Goal: Check status: Check status

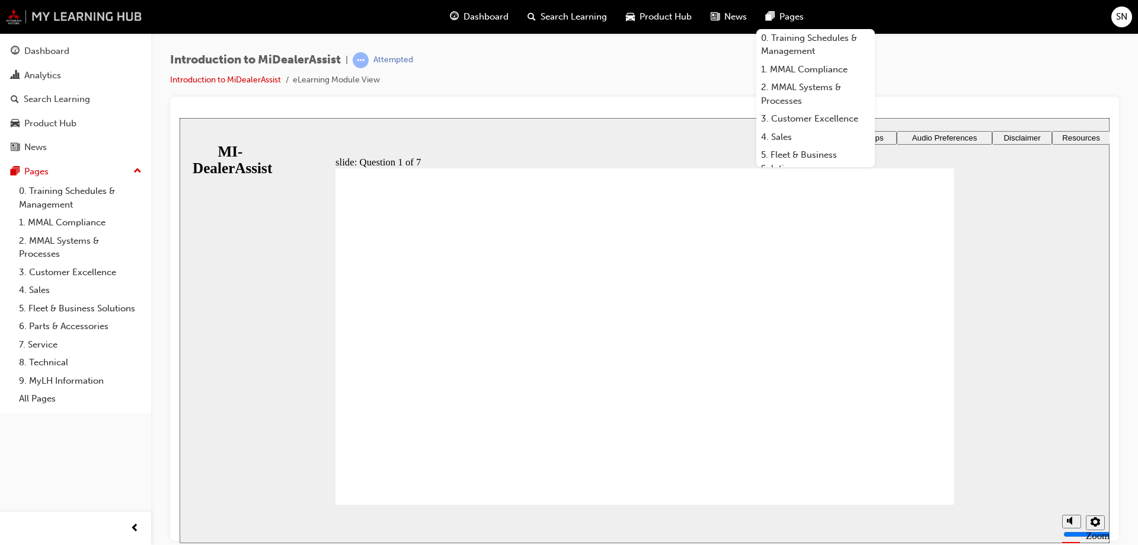
click at [7, 15] on img at bounding box center [74, 16] width 136 height 15
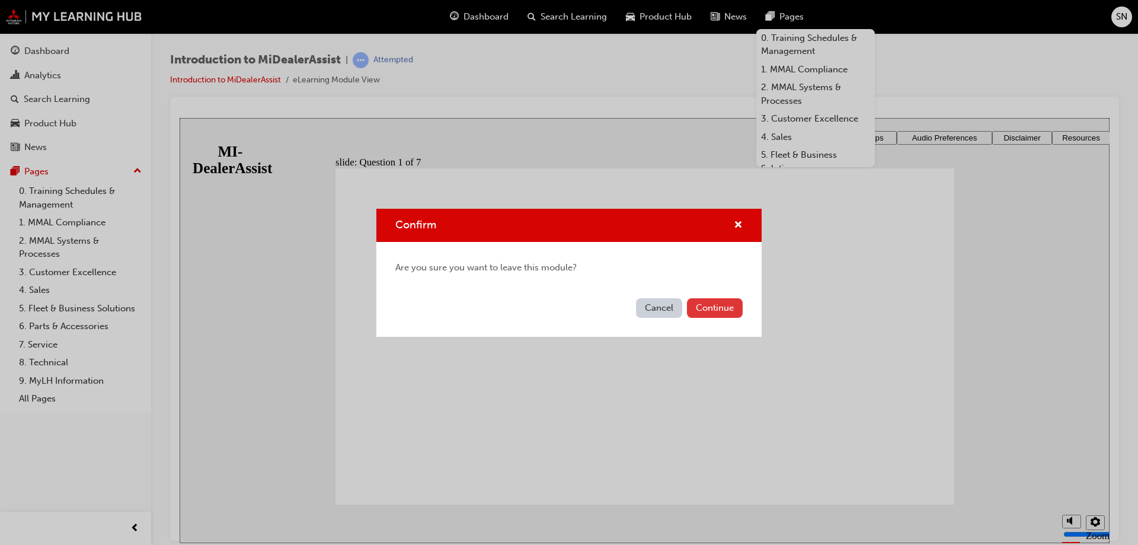
click at [712, 314] on button "Continue" at bounding box center [715, 308] width 56 height 20
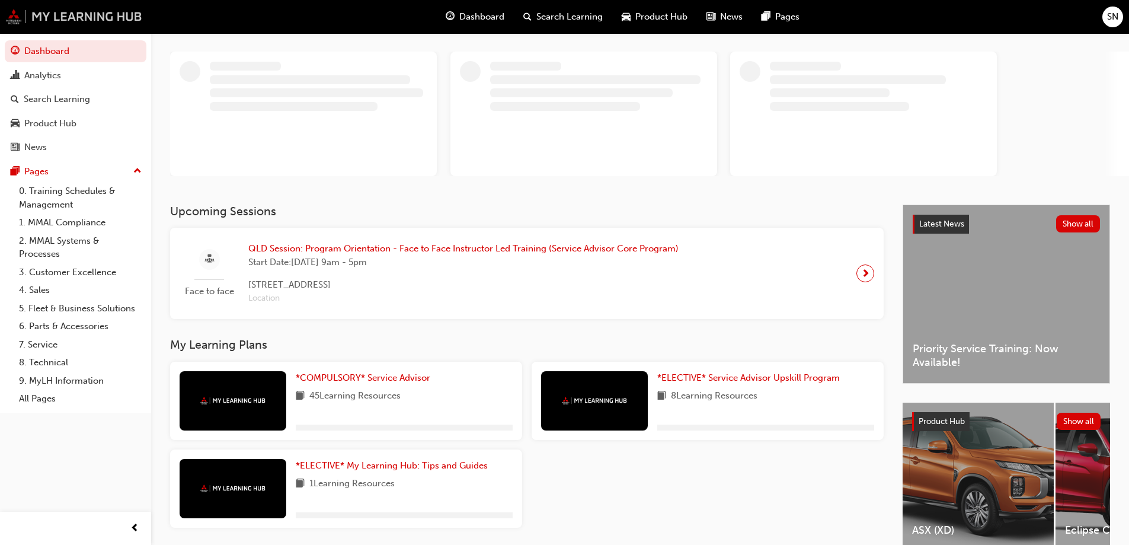
scroll to position [117, 0]
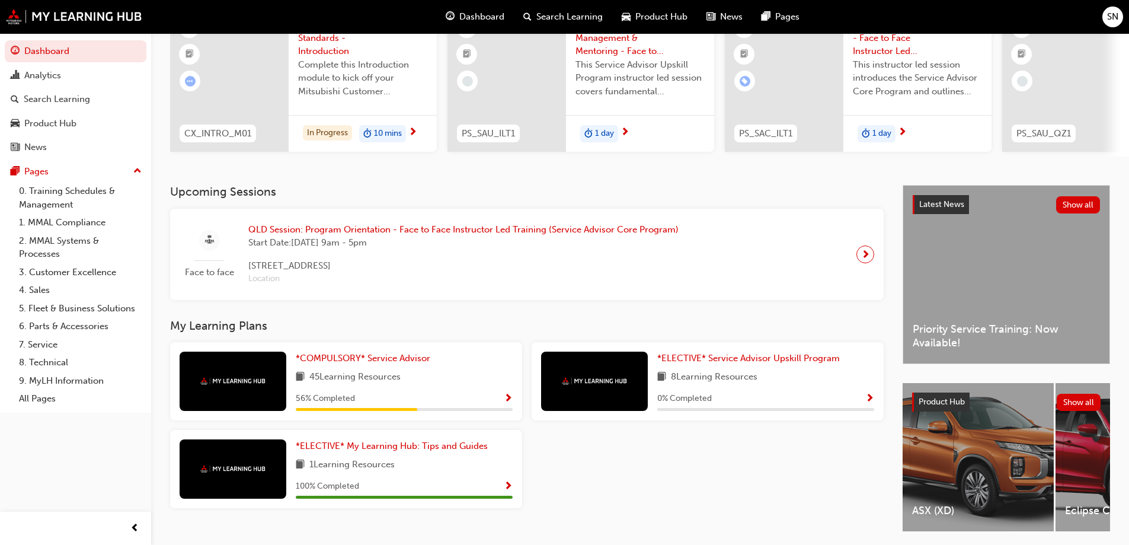
click at [375, 316] on div "Upcoming Sessions Face to face QLD Session: Program Orientation - Face to Face …" at bounding box center [536, 368] width 733 height 367
drag, startPoint x: 376, startPoint y: 348, endPoint x: 376, endPoint y: 359, distance: 10.7
click at [376, 349] on div "*COMPULSORY* Service Advisor 45 Learning Resources 56 % Completed" at bounding box center [346, 381] width 352 height 78
click at [377, 359] on span "*COMPULSORY* Service Advisor" at bounding box center [363, 358] width 135 height 11
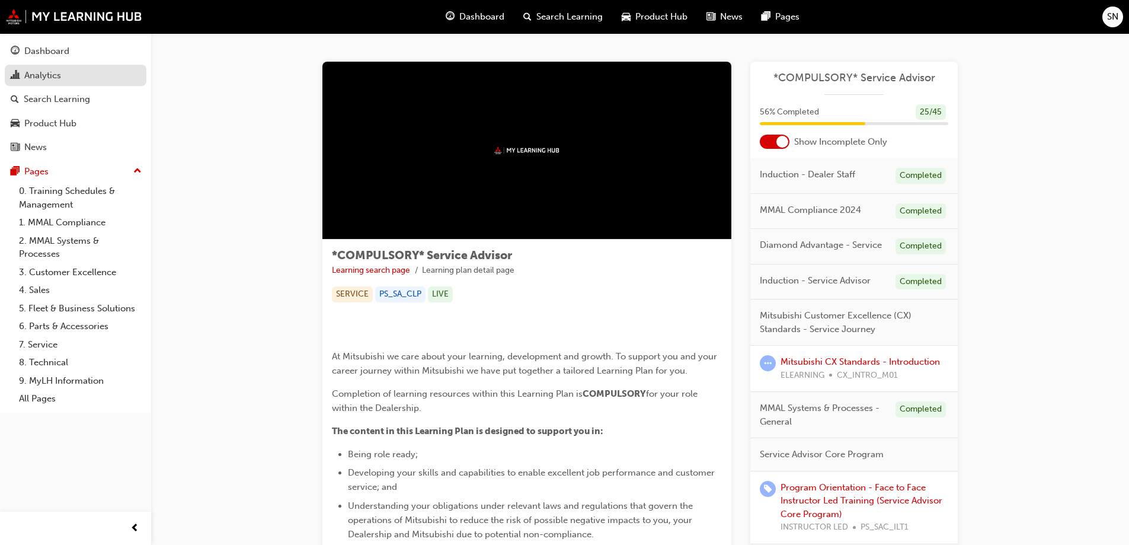
click at [57, 69] on div "Analytics" at bounding box center [42, 76] width 37 height 14
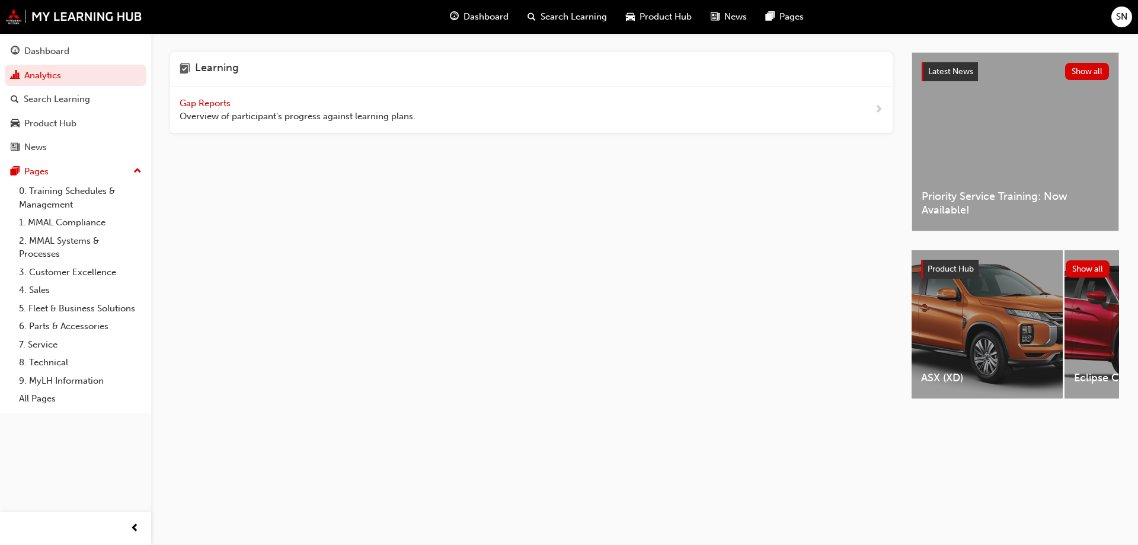
click at [199, 103] on span "Gap Reports" at bounding box center [206, 103] width 53 height 11
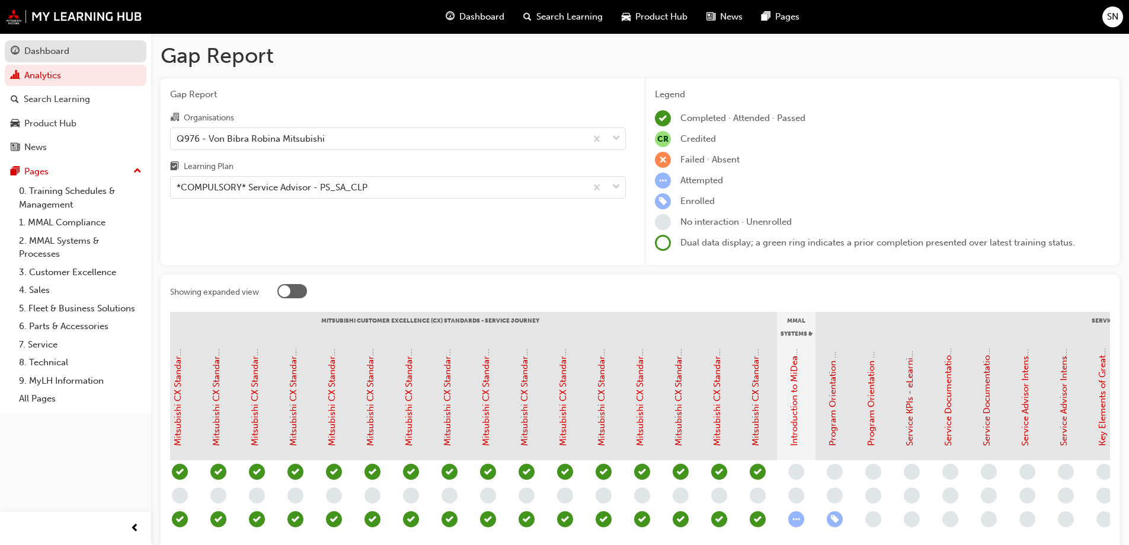
click at [62, 49] on div "Dashboard" at bounding box center [46, 51] width 45 height 14
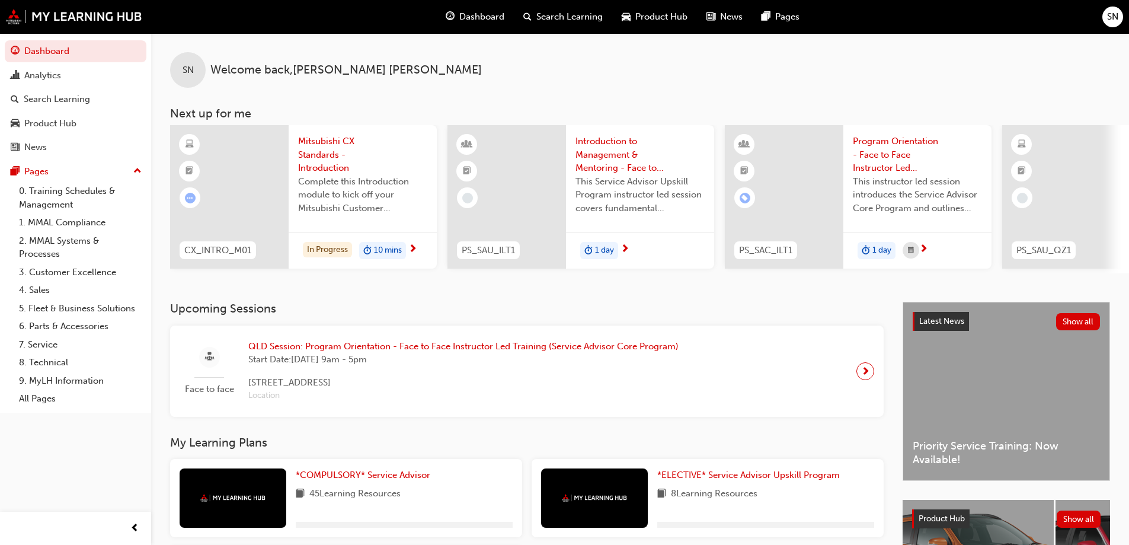
scroll to position [164, 0]
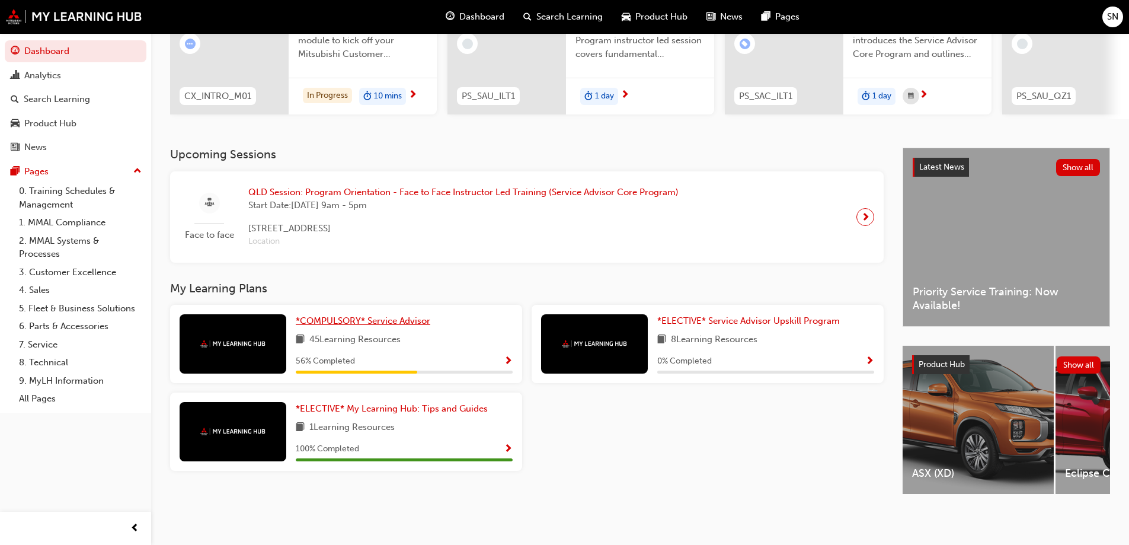
click at [364, 315] on span "*COMPULSORY* Service Advisor" at bounding box center [363, 320] width 135 height 11
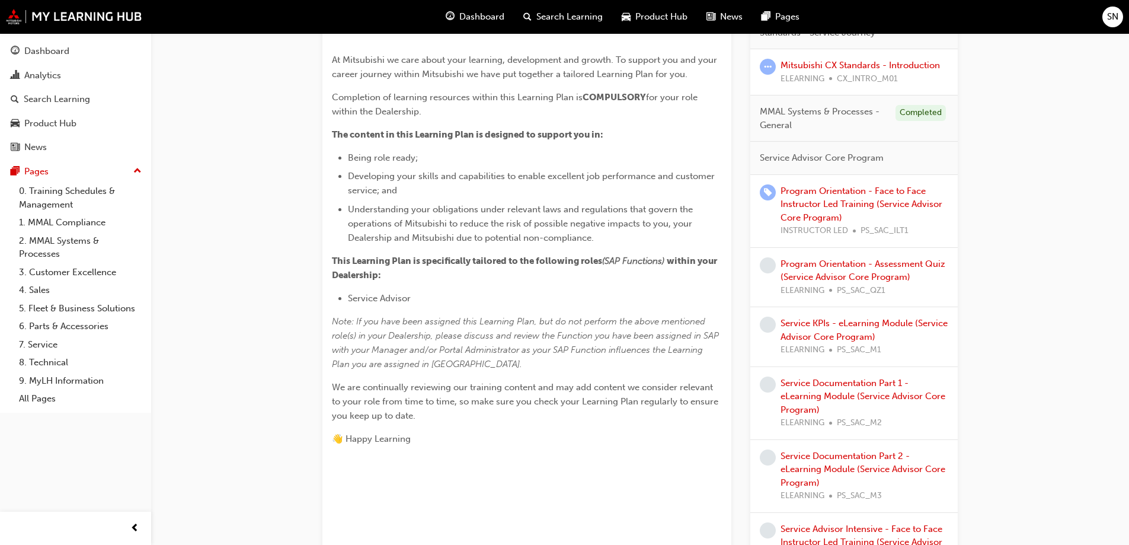
scroll to position [119, 0]
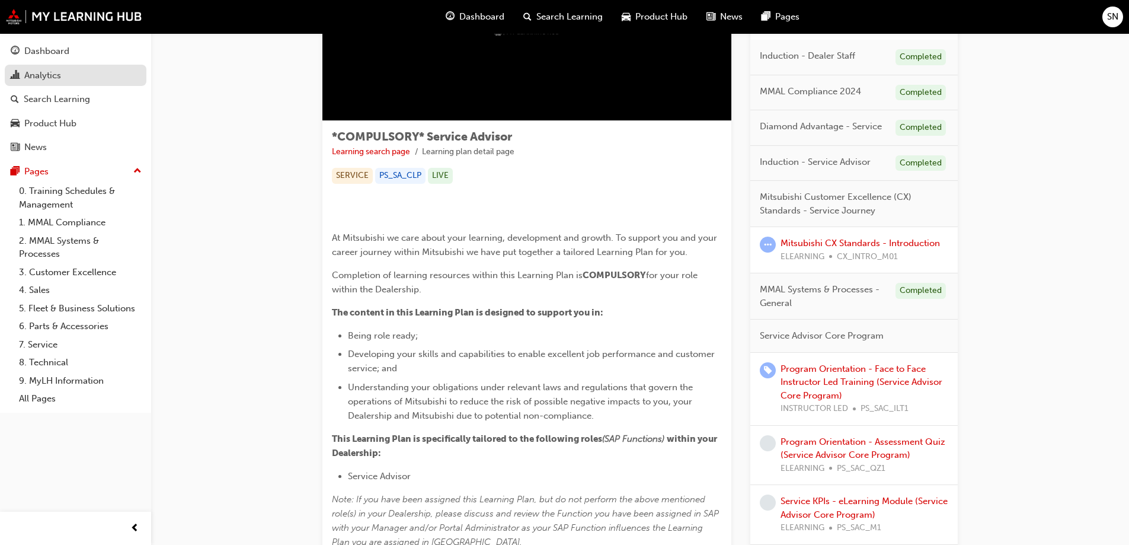
click at [40, 72] on div "Analytics" at bounding box center [42, 76] width 37 height 14
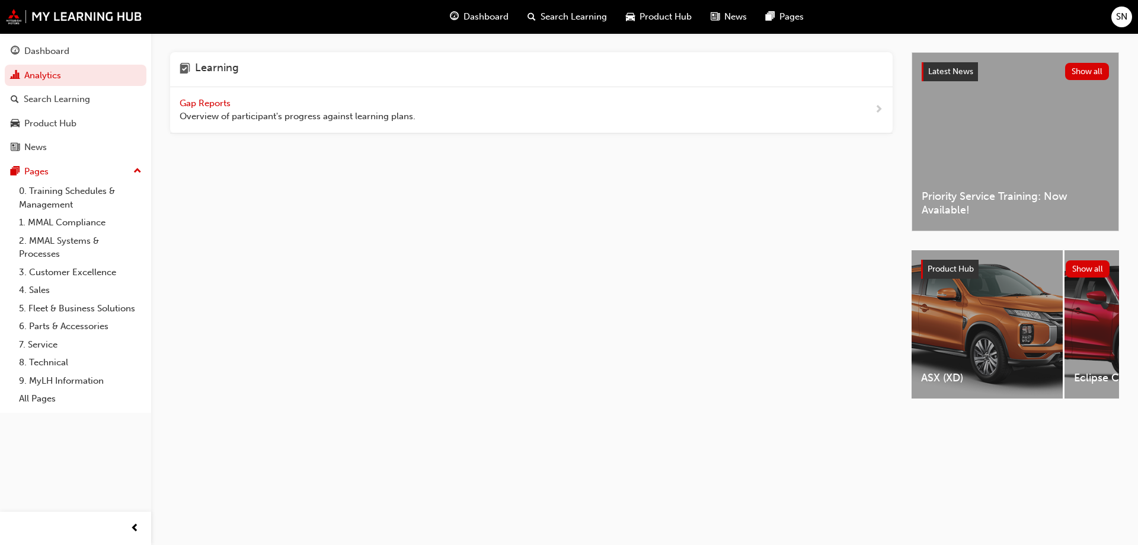
click at [203, 100] on span "Gap Reports" at bounding box center [206, 103] width 53 height 11
